Goal: Task Accomplishment & Management: Manage account settings

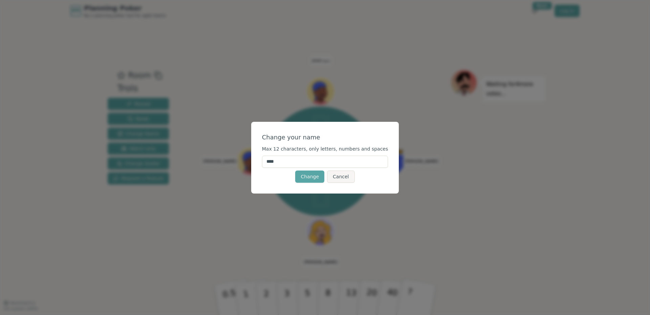
drag, startPoint x: 273, startPoint y: 156, endPoint x: 229, endPoint y: 152, distance: 43.5
click at [229, 152] on div "Change your name Max 12 characters, only letters, numbers and spaces **** Chang…" at bounding box center [325, 157] width 650 height 315
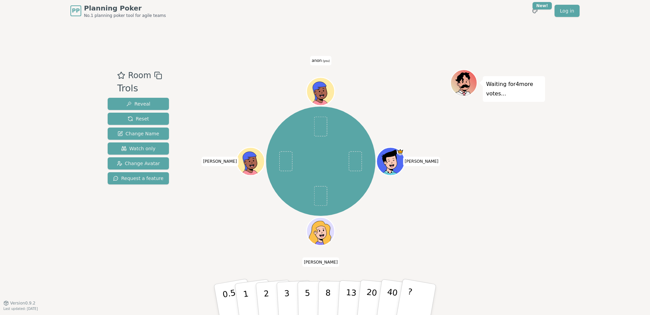
click at [319, 62] on span "anon (you)" at bounding box center [320, 60] width 21 height 9
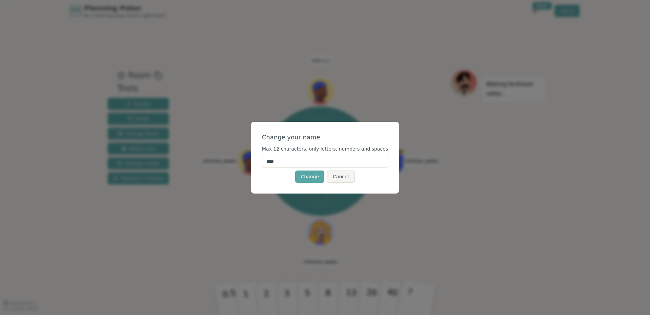
click at [291, 163] on input "****" at bounding box center [325, 162] width 126 height 12
drag, startPoint x: 290, startPoint y: 163, endPoint x: 272, endPoint y: 162, distance: 17.6
click at [272, 162] on input "****" at bounding box center [325, 162] width 126 height 12
type input "*****"
click at [311, 179] on button "Change" at bounding box center [309, 177] width 29 height 12
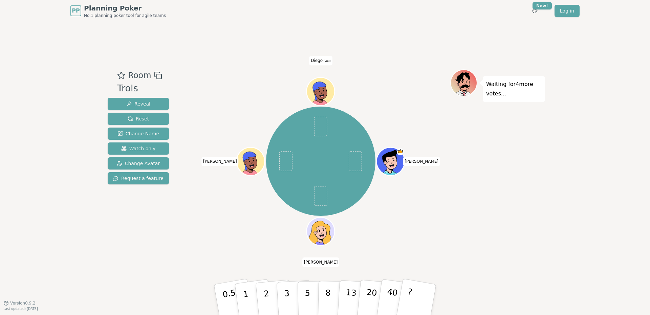
click at [405, 120] on div "Daniel María Viviana Diego (you)" at bounding box center [320, 162] width 259 height 160
click at [232, 71] on div at bounding box center [320, 75] width 259 height 12
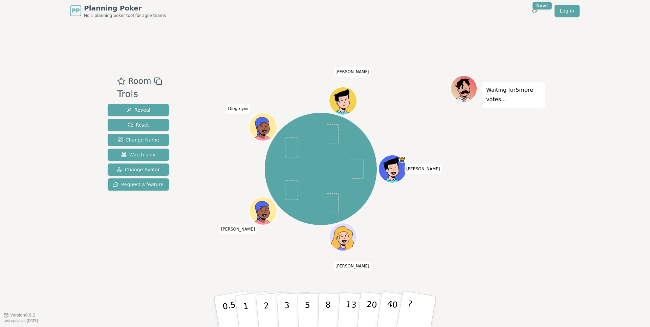
click at [262, 128] on icon at bounding box center [263, 126] width 27 height 3
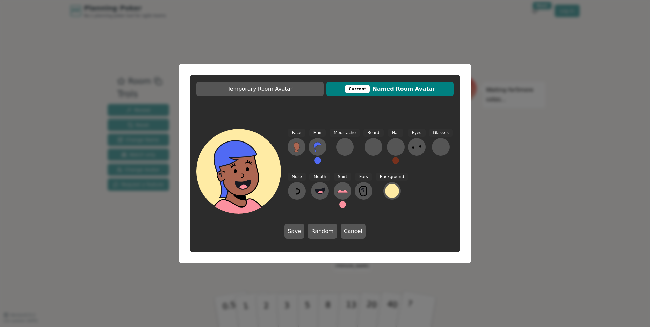
click at [255, 178] on icon at bounding box center [243, 185] width 42 height 15
click at [292, 148] on button at bounding box center [297, 147] width 18 height 18
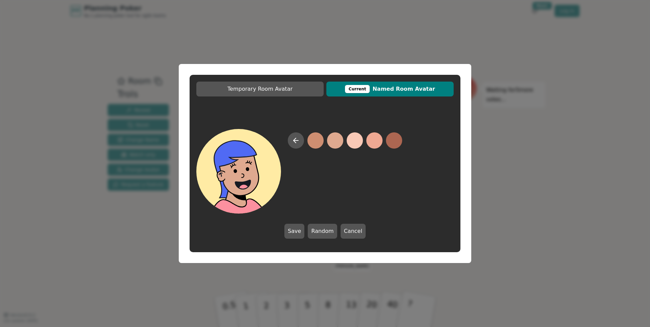
click at [338, 140] on button at bounding box center [335, 140] width 16 height 16
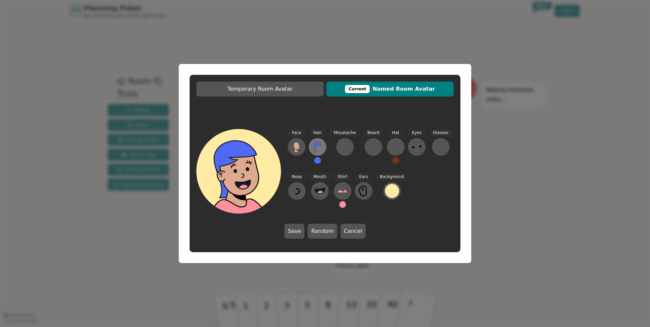
click at [319, 149] on icon at bounding box center [317, 147] width 11 height 11
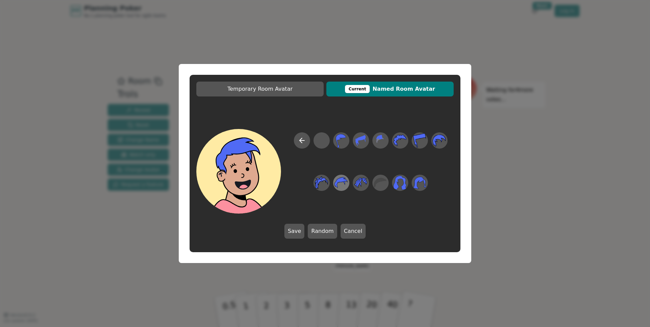
click at [341, 188] on icon at bounding box center [341, 182] width 13 height 15
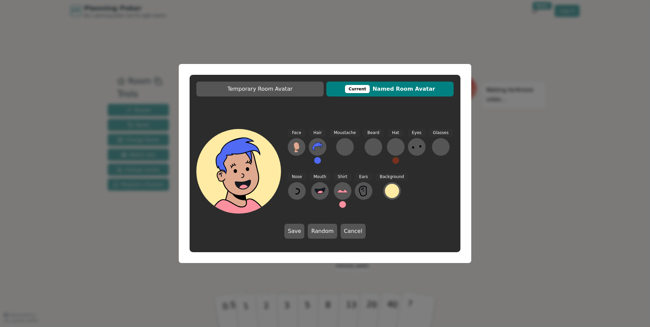
drag, startPoint x: 314, startPoint y: 160, endPoint x: 318, endPoint y: 161, distance: 4.9
click at [317, 161] on div "Hair" at bounding box center [318, 149] width 18 height 41
click at [319, 161] on button at bounding box center [317, 160] width 7 height 7
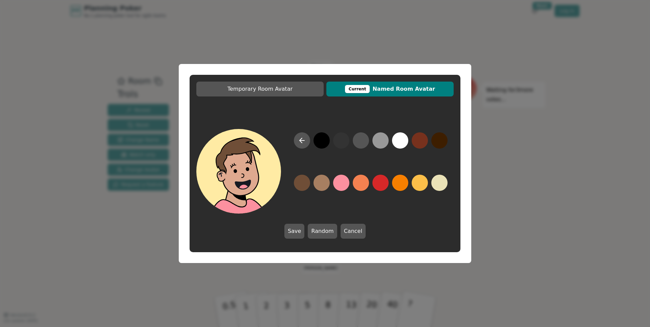
click at [307, 183] on button at bounding box center [302, 183] width 16 height 16
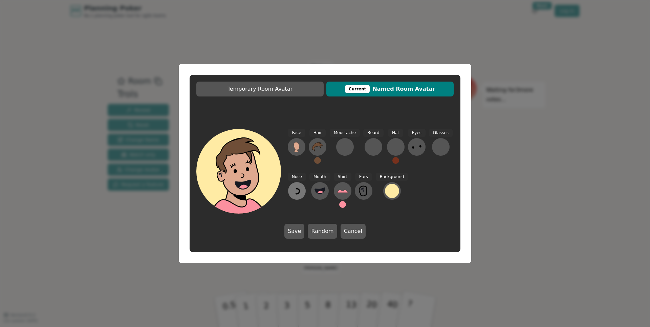
click at [305, 189] on button at bounding box center [297, 191] width 18 height 18
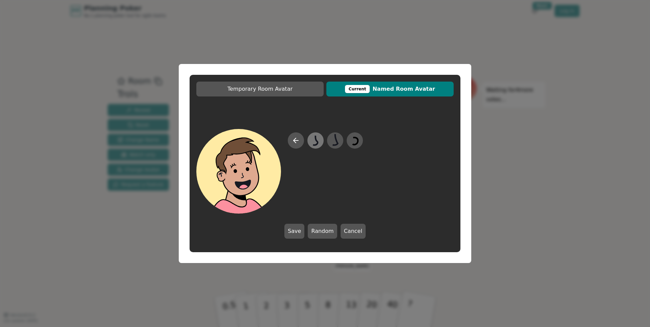
click at [315, 142] on icon at bounding box center [315, 140] width 13 height 15
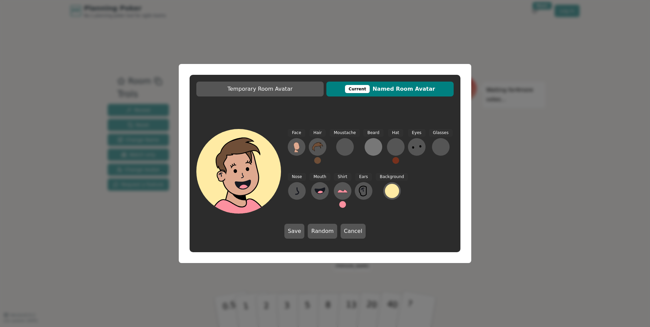
click at [378, 151] on button at bounding box center [374, 147] width 18 height 18
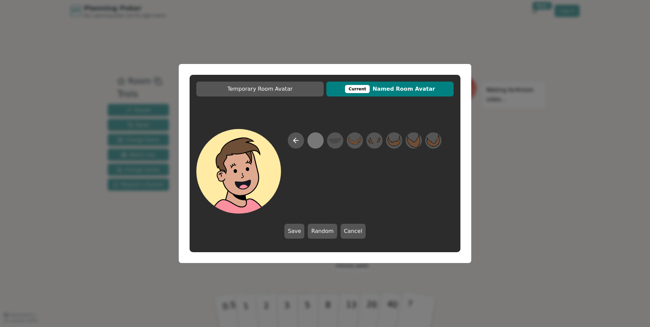
click at [320, 143] on div at bounding box center [315, 140] width 13 height 15
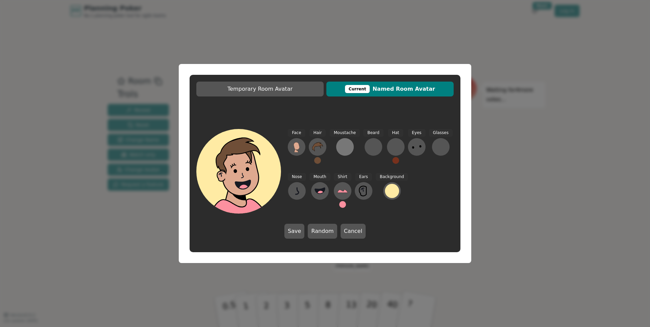
click at [352, 149] on button at bounding box center [345, 147] width 18 height 18
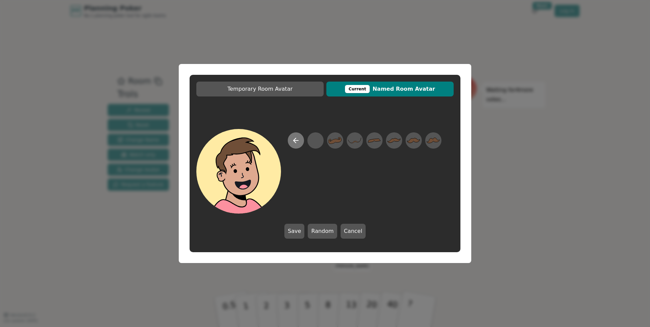
click at [289, 141] on button at bounding box center [296, 140] width 16 height 16
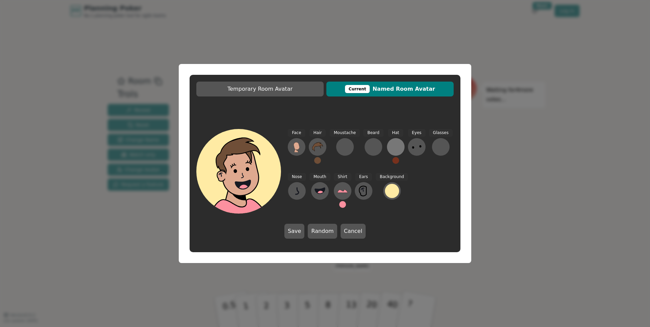
click at [394, 152] on button at bounding box center [396, 147] width 18 height 18
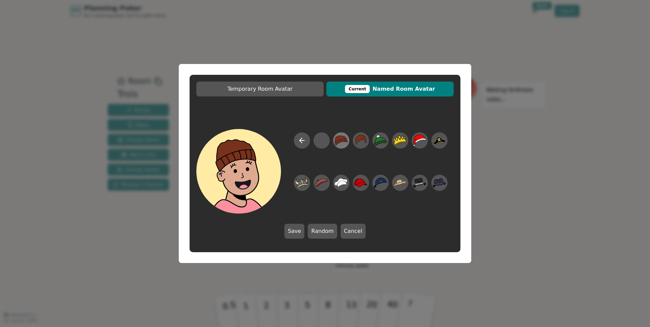
click at [345, 143] on icon at bounding box center [341, 140] width 13 height 15
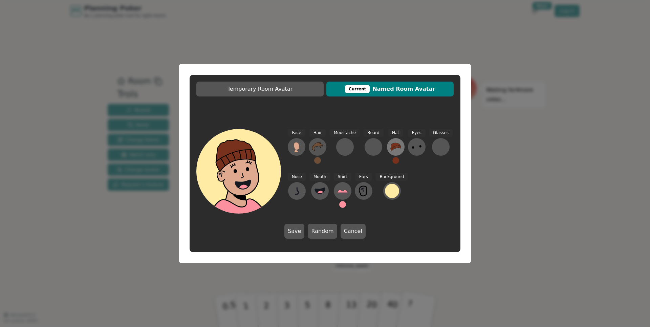
click at [394, 149] on icon at bounding box center [396, 147] width 11 height 11
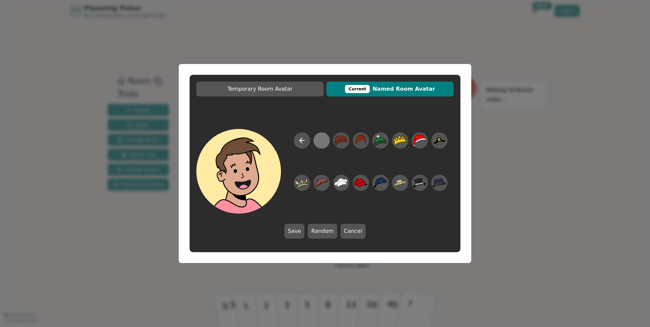
click at [316, 140] on div at bounding box center [321, 140] width 13 height 15
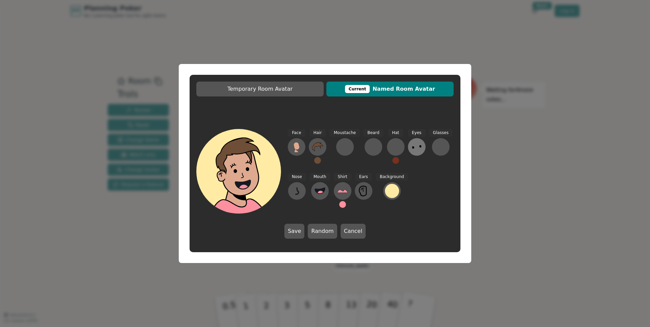
click at [416, 151] on icon at bounding box center [417, 147] width 11 height 11
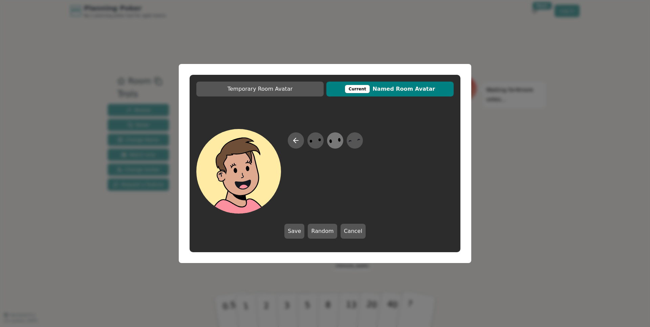
click at [338, 142] on icon at bounding box center [335, 140] width 13 height 15
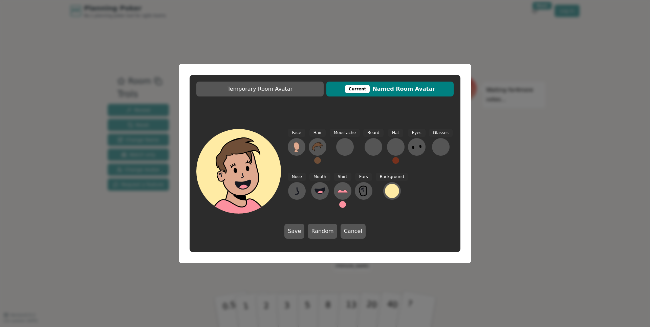
click at [429, 147] on div "Glasses" at bounding box center [441, 149] width 24 height 41
click at [436, 148] on div at bounding box center [441, 147] width 11 height 11
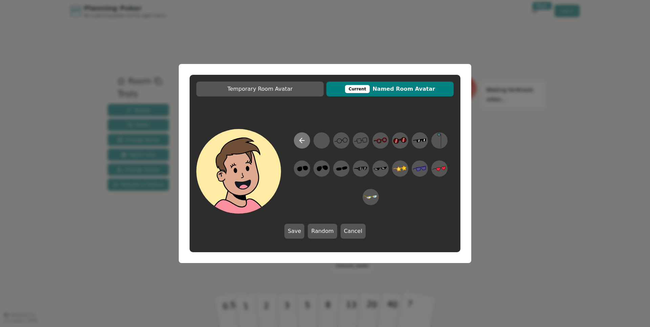
click at [307, 142] on button at bounding box center [302, 140] width 16 height 16
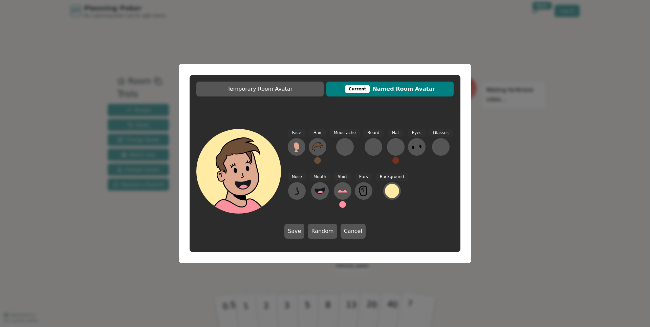
click at [342, 204] on button at bounding box center [342, 204] width 7 height 7
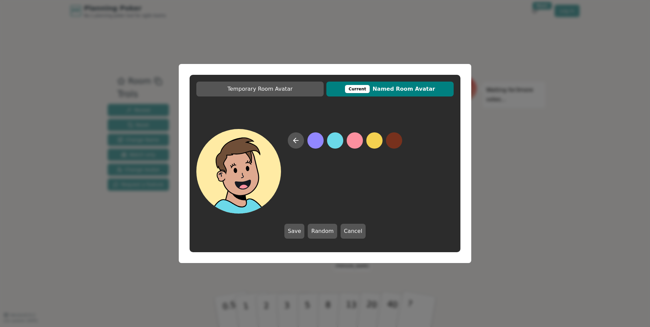
click at [336, 142] on button at bounding box center [335, 140] width 16 height 16
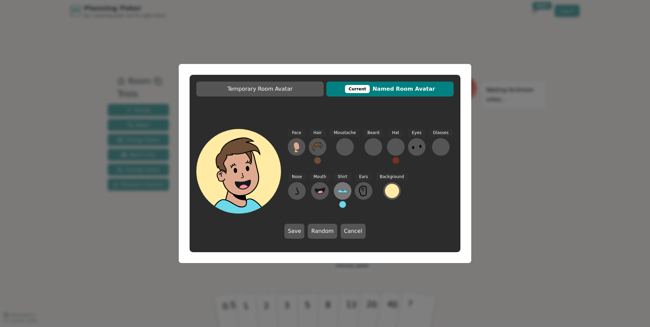
click at [346, 192] on button at bounding box center [343, 191] width 18 height 18
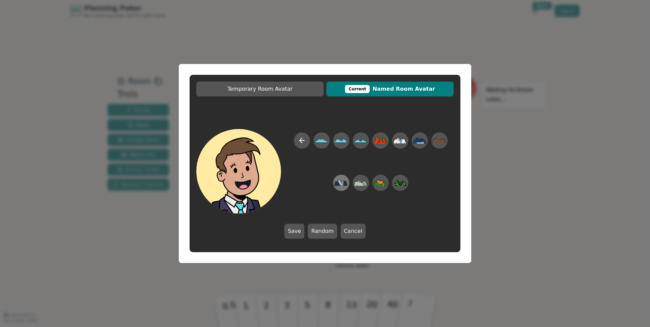
click at [344, 183] on icon at bounding box center [341, 183] width 13 height 6
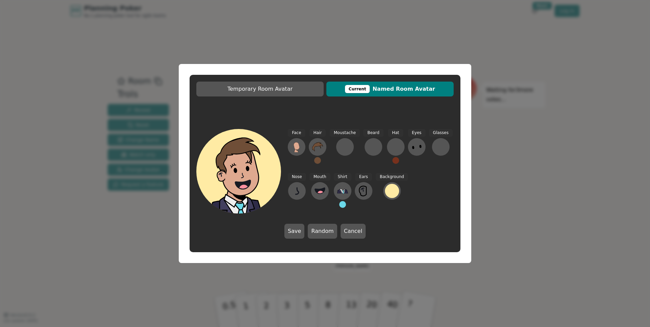
click at [343, 204] on button at bounding box center [342, 204] width 7 height 7
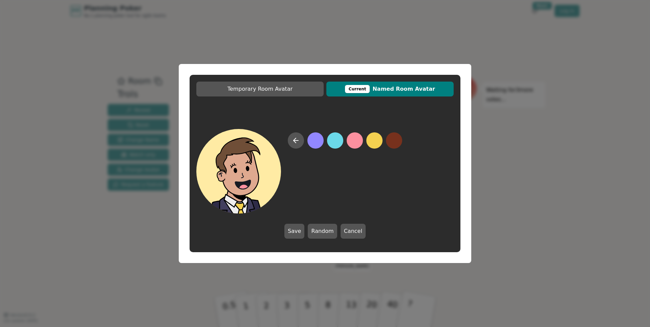
click at [374, 143] on button at bounding box center [375, 140] width 16 height 16
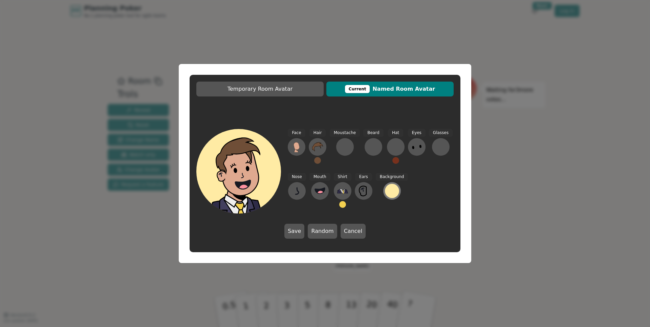
click at [385, 191] on div at bounding box center [392, 191] width 14 height 14
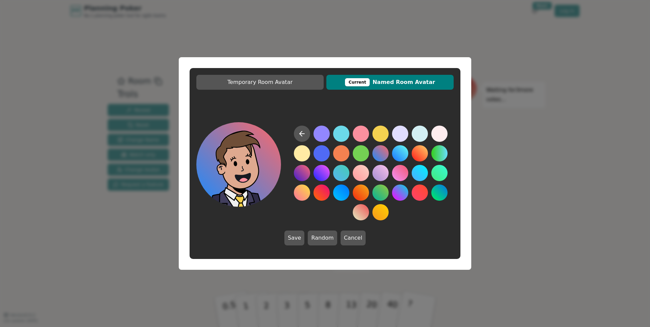
click at [382, 158] on button at bounding box center [381, 153] width 16 height 16
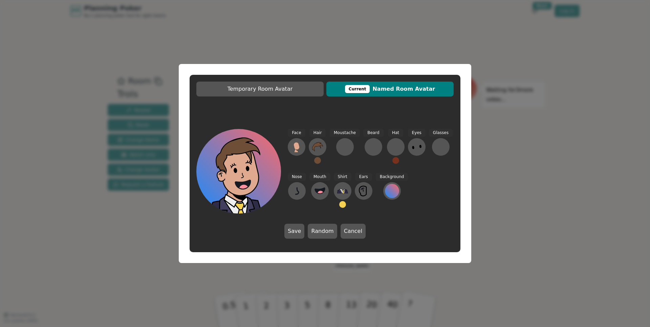
click at [333, 220] on div "Face Hair Moustache Beard Hat Eyes Glasses Nose Mouth Shirt Ears Background Sav…" at bounding box center [325, 183] width 271 height 123
click at [308, 217] on div "Face Hair Moustache Beard Hat Eyes Glasses Nose Mouth Shirt Ears Background Sav…" at bounding box center [325, 183] width 271 height 123
click at [357, 231] on button "Cancel" at bounding box center [353, 231] width 25 height 15
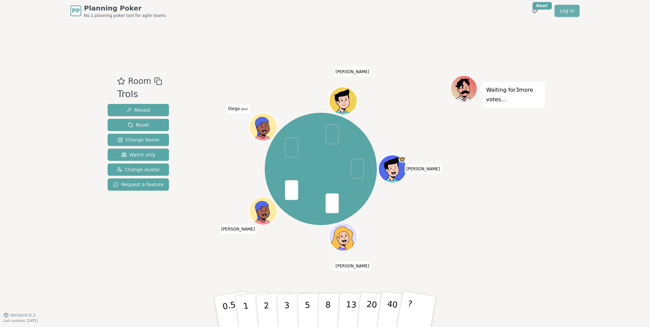
click at [568, 14] on link "Log in" at bounding box center [567, 11] width 25 height 12
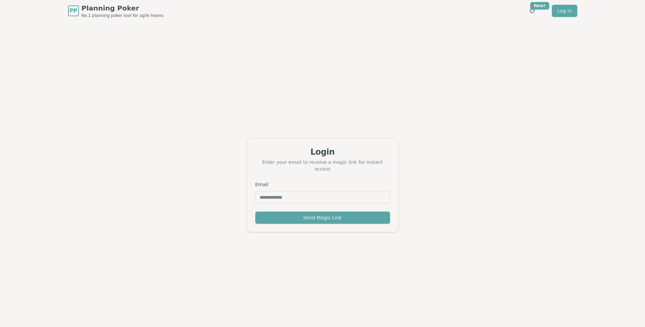
click at [305, 191] on input "Email" at bounding box center [322, 197] width 135 height 12
type input "**********"
click at [327, 221] on div "Send Magic Link" at bounding box center [322, 222] width 151 height 20
click at [324, 218] on button "Send Magic Link" at bounding box center [322, 218] width 135 height 12
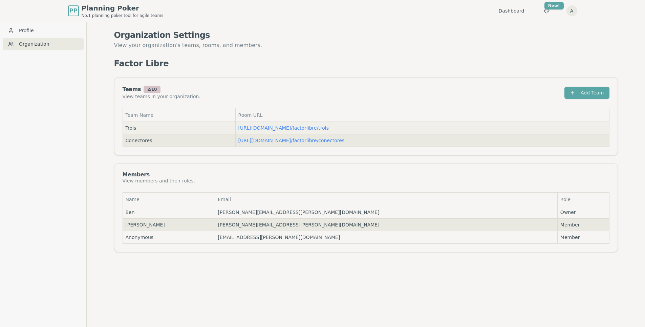
click at [255, 130] on link "[URL][DOMAIN_NAME] / factorlibre/trols" at bounding box center [284, 127] width 91 height 5
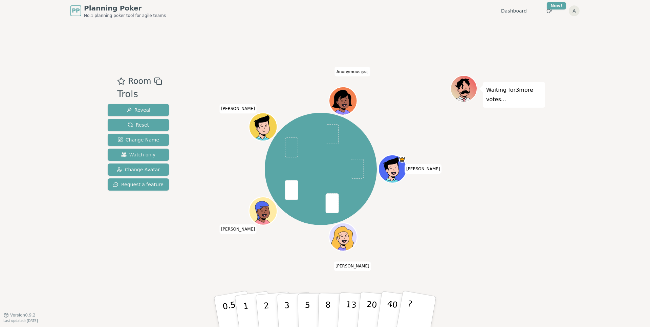
click at [352, 69] on span "Anonymous (you)" at bounding box center [352, 71] width 35 height 9
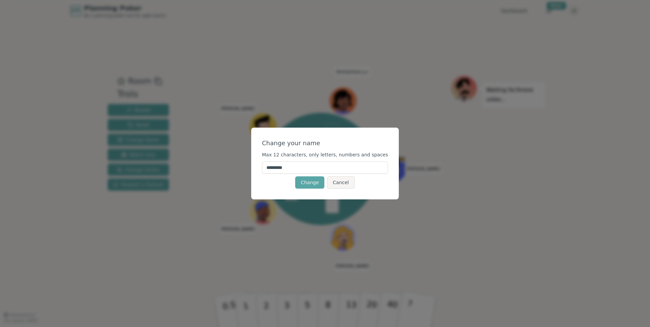
click at [291, 166] on input "*********" at bounding box center [325, 168] width 126 height 12
type input "*****"
click at [295, 178] on div "Change Cancel" at bounding box center [325, 183] width 126 height 12
click at [308, 181] on button "Change" at bounding box center [309, 183] width 29 height 12
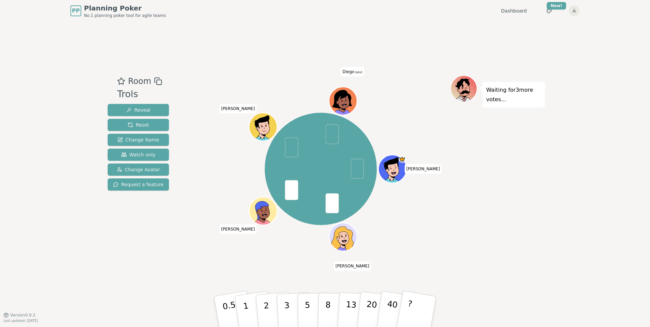
click at [275, 92] on div "Daniel María Viviana Samuel Diego (you)" at bounding box center [320, 168] width 259 height 163
click at [576, 6] on html "PP Planning Poker No.1 planning poker tool for agile teams Dashboard Toggle the…" at bounding box center [325, 163] width 650 height 327
click at [548, 11] on html "PP Planning Poker No.1 planning poker tool for agile teams Dashboard Toggle the…" at bounding box center [325, 163] width 650 height 327
click at [550, 10] on html "PP Planning Poker No.1 planning poker tool for agile teams Dashboard Toggle the…" at bounding box center [325, 163] width 650 height 327
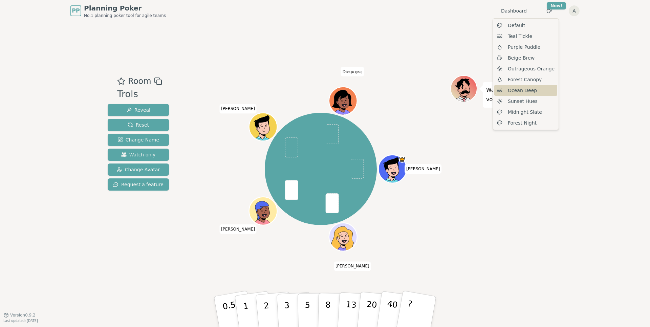
click at [533, 87] on span "Ocean Deep" at bounding box center [522, 90] width 29 height 7
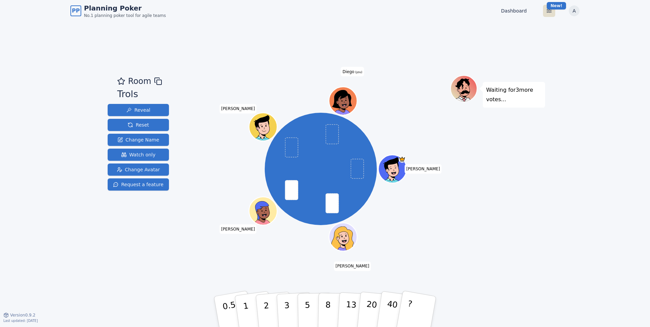
click at [552, 14] on html "PP Planning Poker No.1 planning poker tool for agile teams Dashboard Toggle the…" at bounding box center [325, 163] width 650 height 327
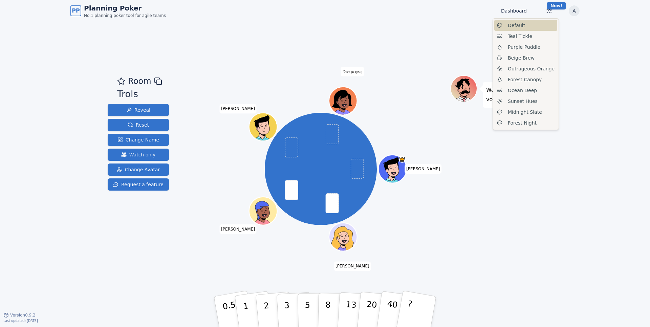
click at [543, 23] on div "Default" at bounding box center [526, 25] width 63 height 11
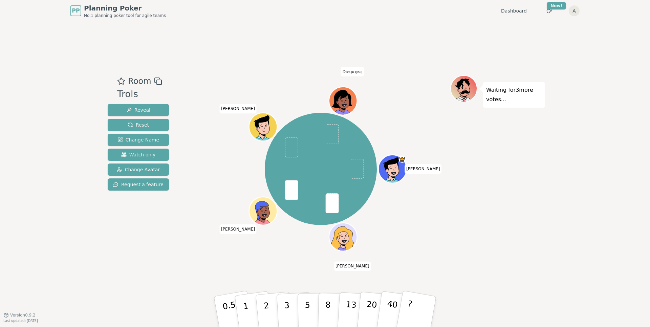
click at [334, 35] on div "Room Trols Reveal Reset Change Name Watch only Change Avatar Request a feature …" at bounding box center [325, 168] width 440 height 293
drag, startPoint x: 119, startPoint y: 9, endPoint x: 465, endPoint y: 48, distance: 348.7
click at [403, 42] on div "PP Planning Poker No.1 planning poker tool for agile teams Dashboard Toggle the…" at bounding box center [325, 163] width 650 height 327
click at [573, 14] on html "PP Planning Poker No.1 planning poker tool for agile teams Dashboard Toggle the…" at bounding box center [325, 163] width 650 height 327
click at [533, 24] on link "Profile" at bounding box center [542, 24] width 73 height 11
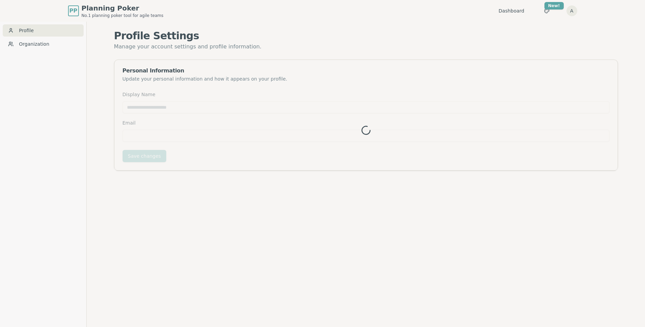
type input "*****"
type input "**********"
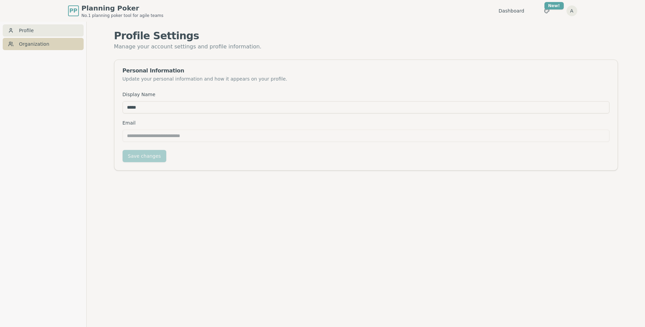
click at [73, 47] on link "Organization" at bounding box center [43, 44] width 81 height 12
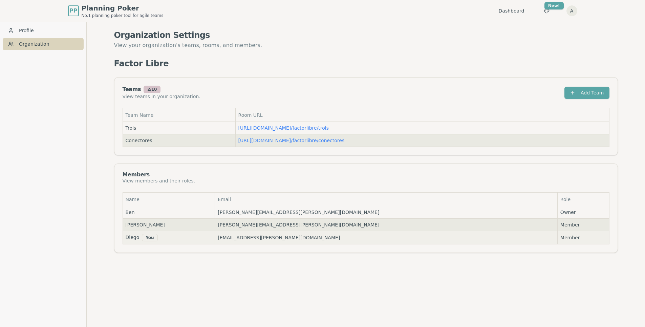
click at [65, 40] on link "Organization" at bounding box center [43, 44] width 81 height 12
click at [61, 32] on link "Profile" at bounding box center [43, 30] width 81 height 12
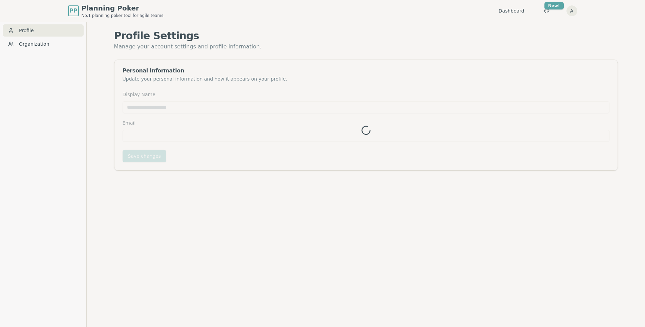
type input "*****"
type input "**********"
click at [149, 19] on div "PP Planning Poker No.1 planning poker tool for agile teams Dashboard Toggle the…" at bounding box center [323, 11] width 510 height 22
click at [571, 9] on html "**********" at bounding box center [322, 174] width 645 height 349
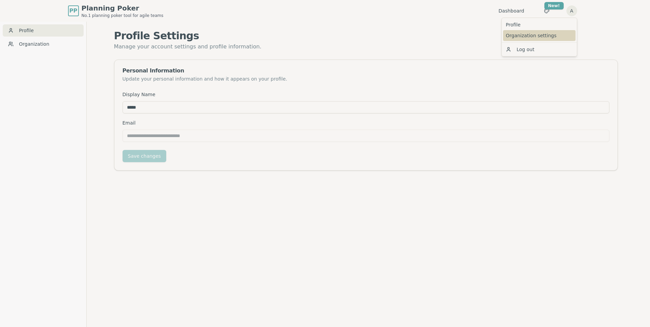
click at [554, 35] on link "Organization settings" at bounding box center [539, 35] width 73 height 11
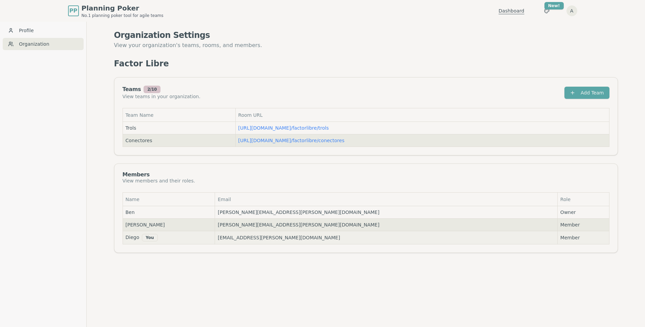
click at [515, 13] on link "Dashboard" at bounding box center [512, 10] width 26 height 7
click at [268, 126] on link "https://planning-poker.com / factorlibre/trols" at bounding box center [284, 127] width 91 height 5
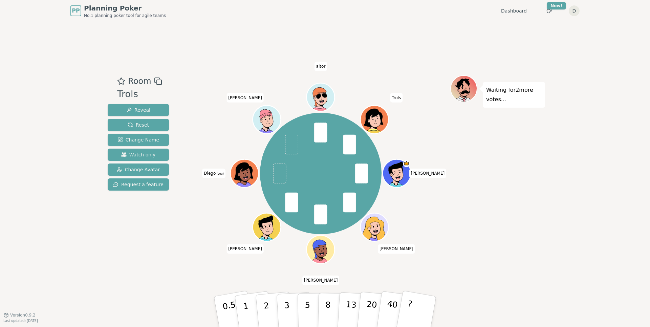
click at [221, 265] on div "Room Trols Reveal Reset Change Name Watch only Change Avatar Request a feature …" at bounding box center [325, 168] width 440 height 293
click at [78, 213] on div "PP Planning Poker No.1 planning poker tool for agile teams Dashboard Toggle the…" at bounding box center [325, 163] width 650 height 327
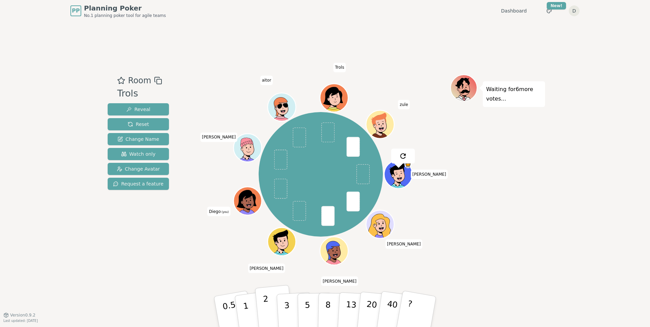
click at [271, 304] on button "2" at bounding box center [274, 312] width 39 height 54
click at [141, 231] on div "Room Trols Reveal Reset Change Name Watch only Change Avatar Request a feature" at bounding box center [138, 169] width 67 height 188
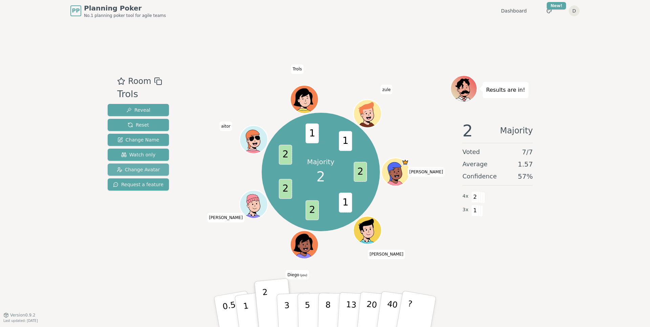
click at [153, 167] on span "Change Avatar" at bounding box center [138, 169] width 43 height 7
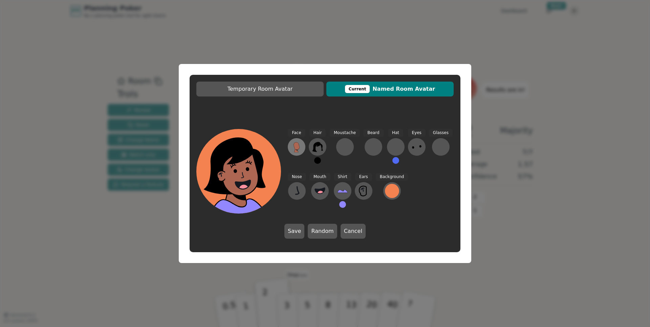
click at [294, 146] on icon at bounding box center [297, 145] width 6 height 7
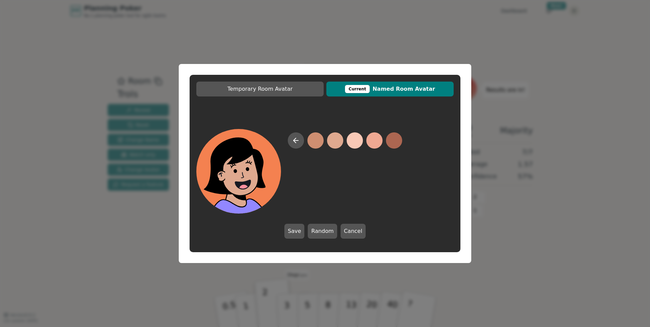
click at [335, 139] on button at bounding box center [335, 140] width 16 height 16
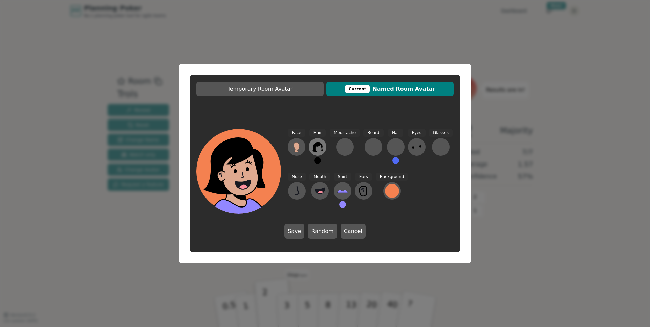
click at [321, 145] on icon at bounding box center [317, 147] width 11 height 11
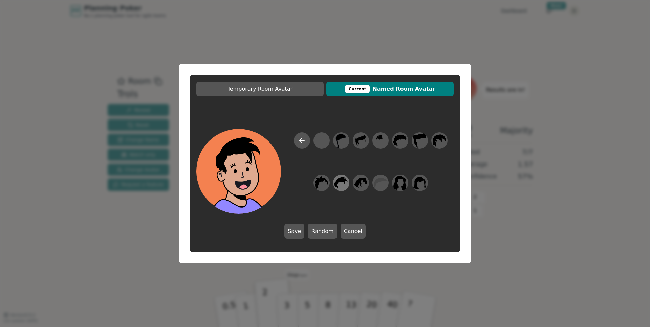
click at [344, 189] on icon at bounding box center [341, 182] width 13 height 15
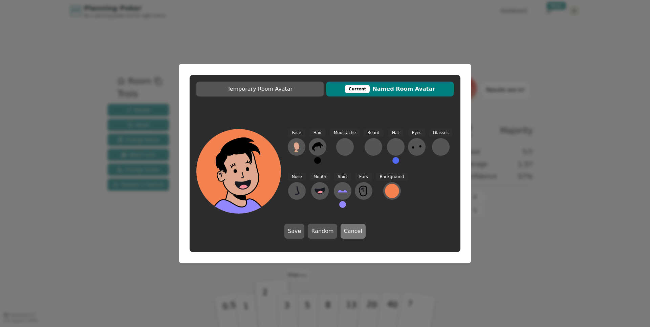
click at [344, 235] on button "Cancel" at bounding box center [353, 231] width 25 height 15
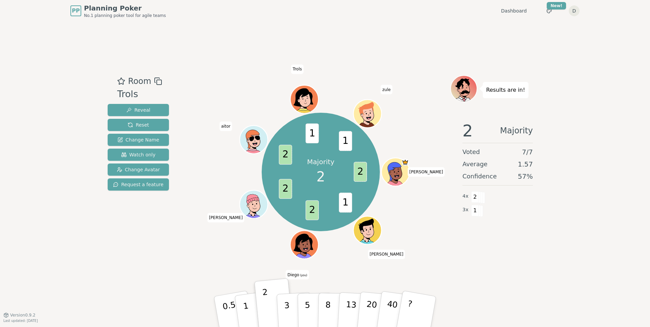
click at [301, 251] on icon at bounding box center [306, 249] width 14 height 5
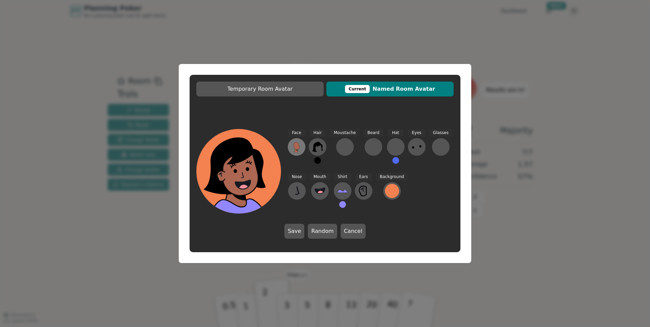
click at [299, 146] on icon at bounding box center [296, 147] width 11 height 11
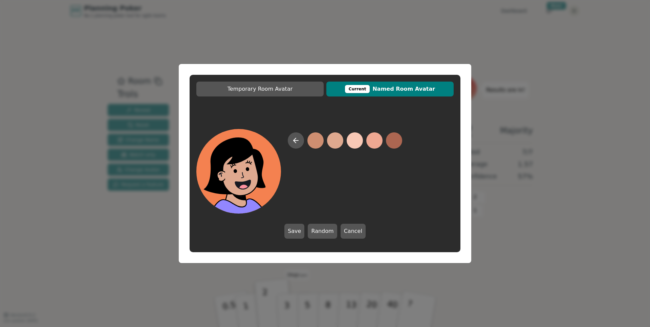
click at [333, 143] on button at bounding box center [335, 140] width 16 height 16
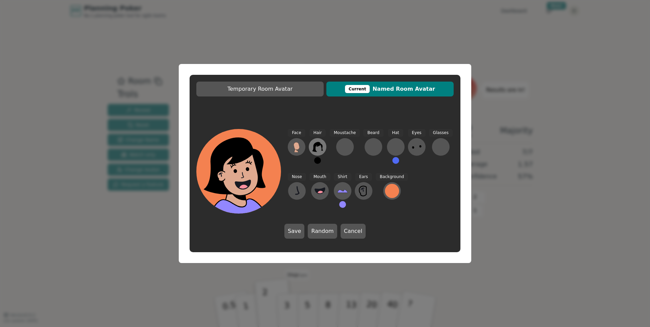
click at [316, 145] on icon at bounding box center [317, 147] width 11 height 10
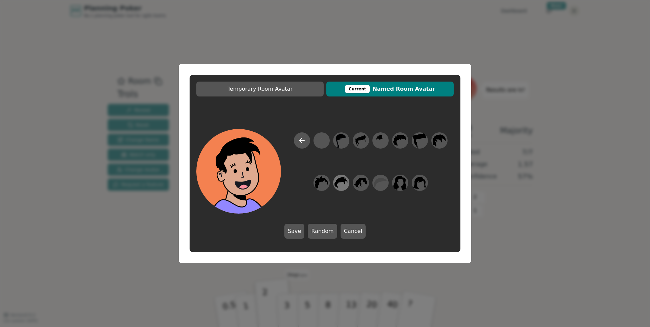
click at [341, 180] on icon at bounding box center [341, 182] width 13 height 11
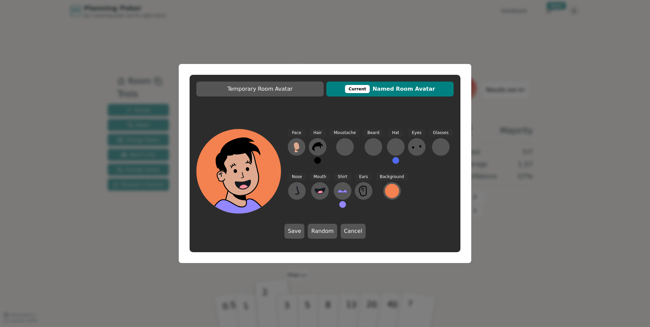
click at [319, 165] on div "Hair" at bounding box center [318, 149] width 18 height 41
click at [318, 160] on button at bounding box center [317, 160] width 7 height 7
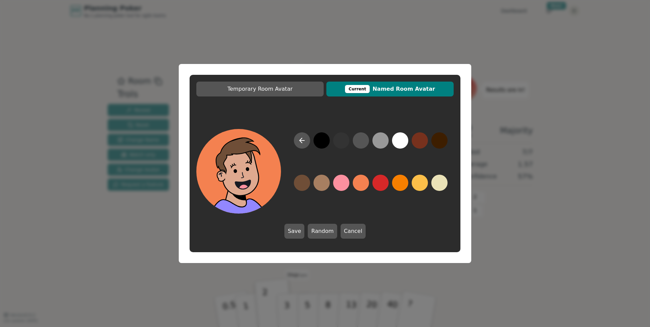
click at [302, 184] on button at bounding box center [302, 183] width 16 height 16
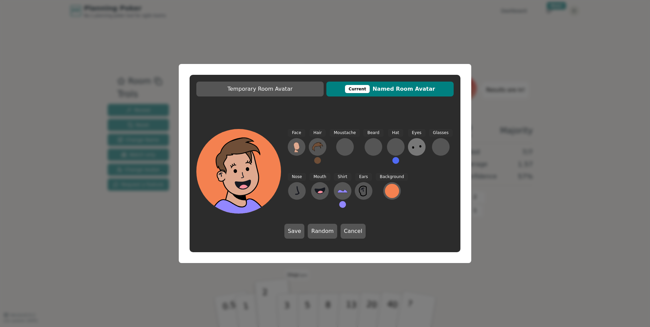
click at [412, 147] on ellipse at bounding box center [413, 147] width 2 height 2
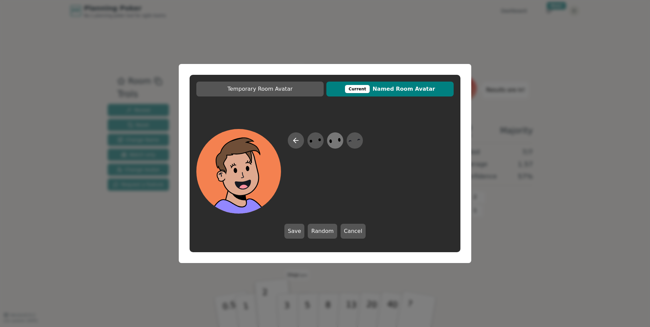
click at [334, 140] on icon at bounding box center [335, 140] width 13 height 15
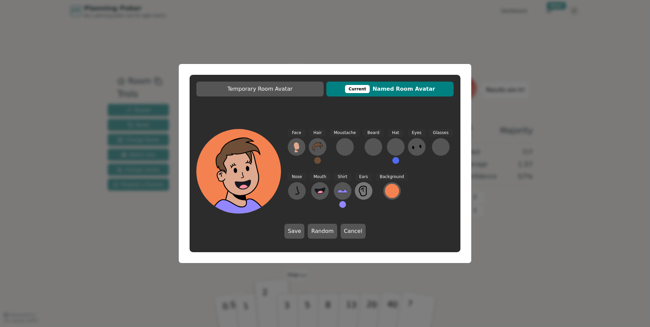
click at [363, 190] on icon at bounding box center [363, 191] width 11 height 11
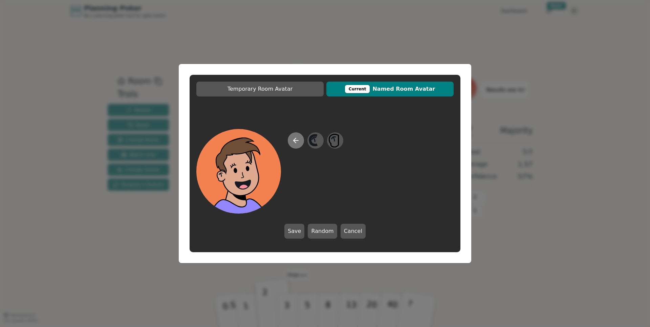
click at [299, 142] on icon at bounding box center [296, 141] width 8 height 8
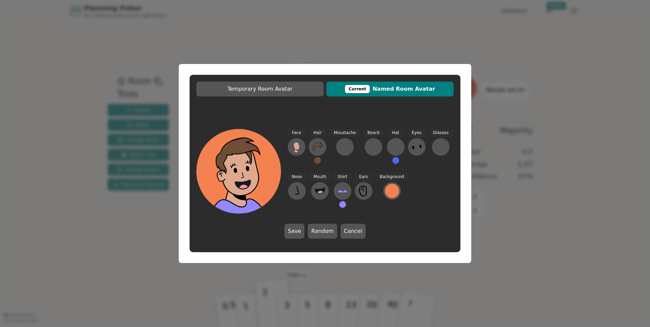
click at [342, 203] on button at bounding box center [342, 204] width 7 height 7
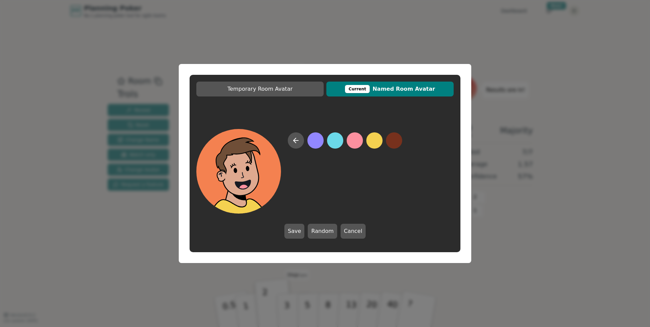
click at [378, 145] on button at bounding box center [375, 140] width 16 height 16
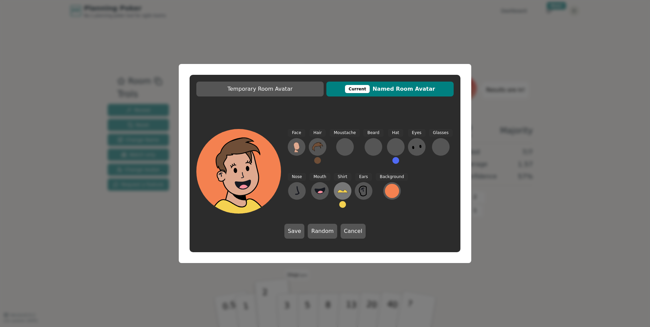
click at [341, 197] on button at bounding box center [343, 191] width 18 height 18
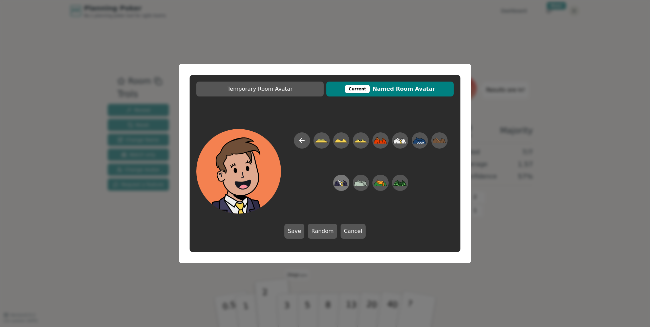
click at [344, 185] on icon at bounding box center [345, 183] width 2 height 5
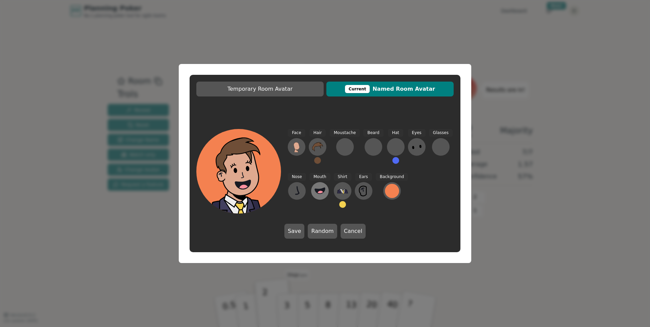
click at [323, 192] on icon at bounding box center [320, 191] width 10 height 6
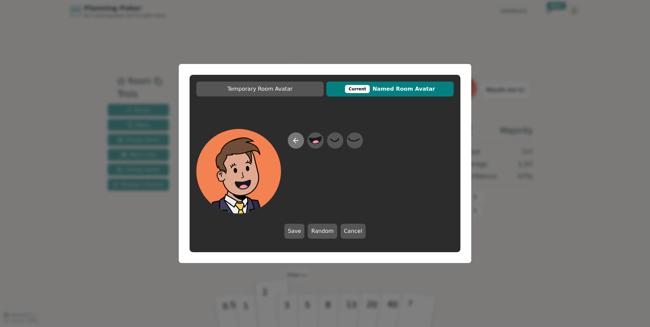
click at [302, 141] on button at bounding box center [296, 140] width 16 height 16
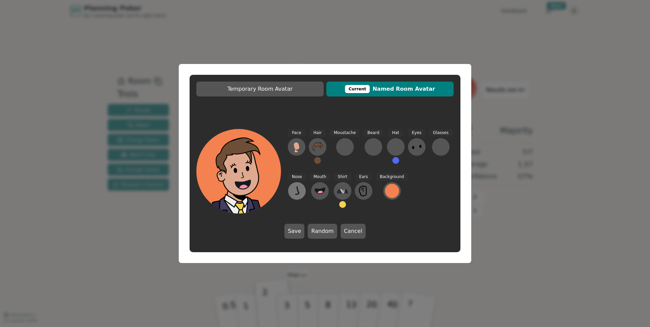
click at [303, 190] on button at bounding box center [297, 191] width 18 height 18
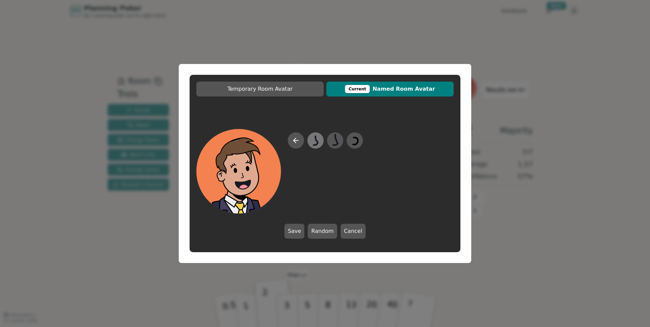
click at [318, 140] on icon at bounding box center [315, 140] width 13 height 15
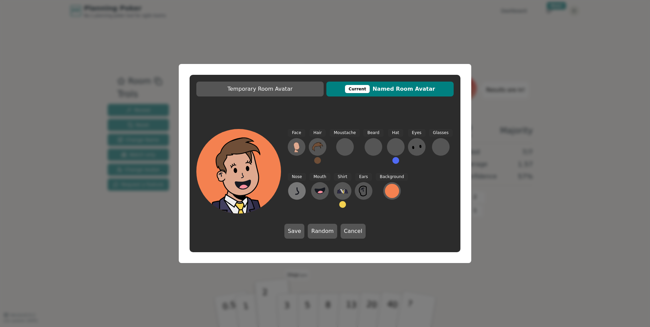
click at [300, 184] on button at bounding box center [297, 191] width 18 height 18
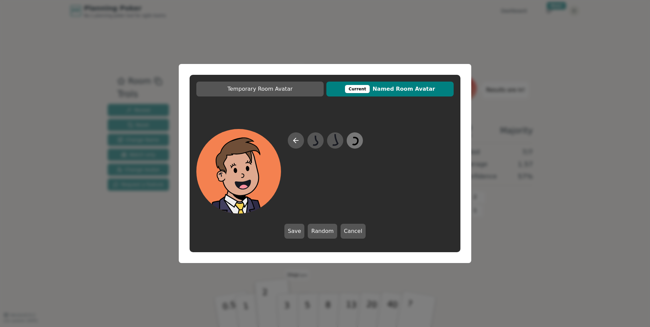
click at [352, 143] on icon at bounding box center [354, 140] width 13 height 15
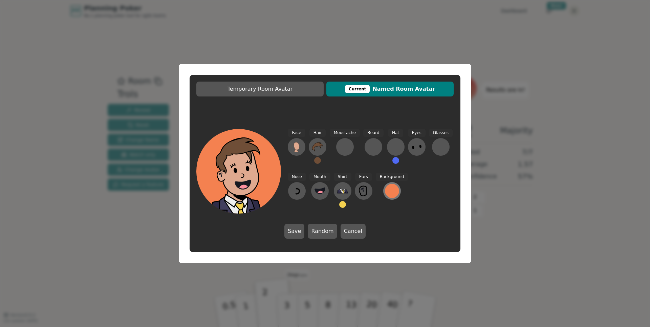
click at [390, 189] on div at bounding box center [392, 191] width 14 height 14
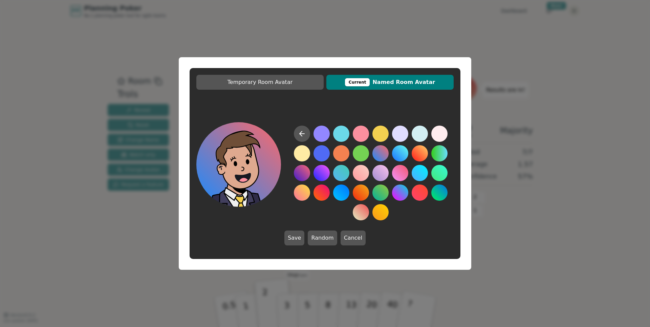
click at [380, 153] on button at bounding box center [381, 153] width 16 height 16
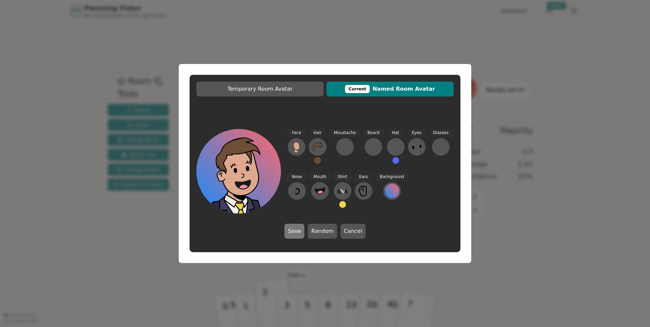
click at [295, 236] on button "Save" at bounding box center [295, 231] width 20 height 15
